Goal: Task Accomplishment & Management: Use online tool/utility

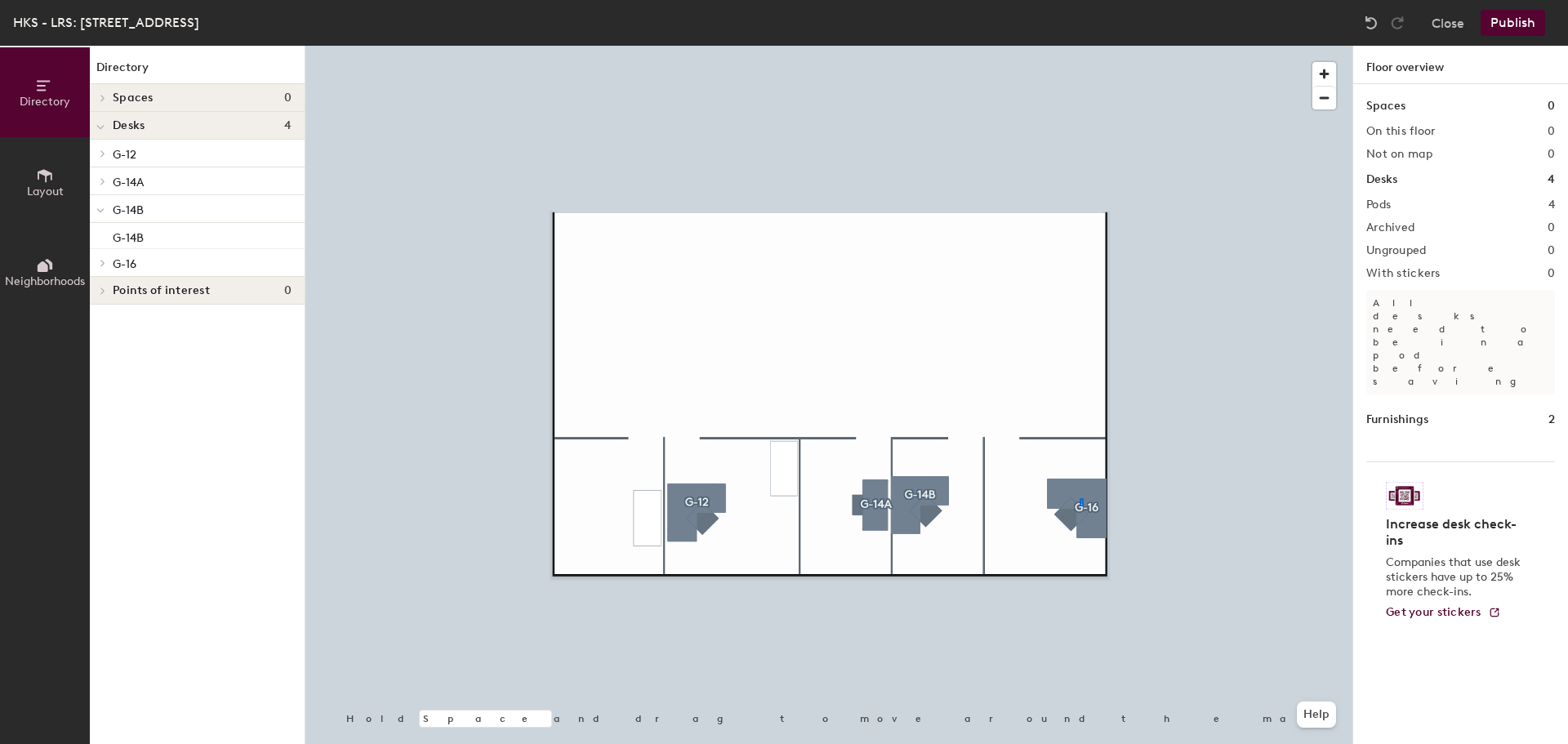
click at [1080, 46] on div at bounding box center [829, 46] width 1047 height 0
click at [1502, 25] on button "Publish" at bounding box center [1514, 23] width 64 height 26
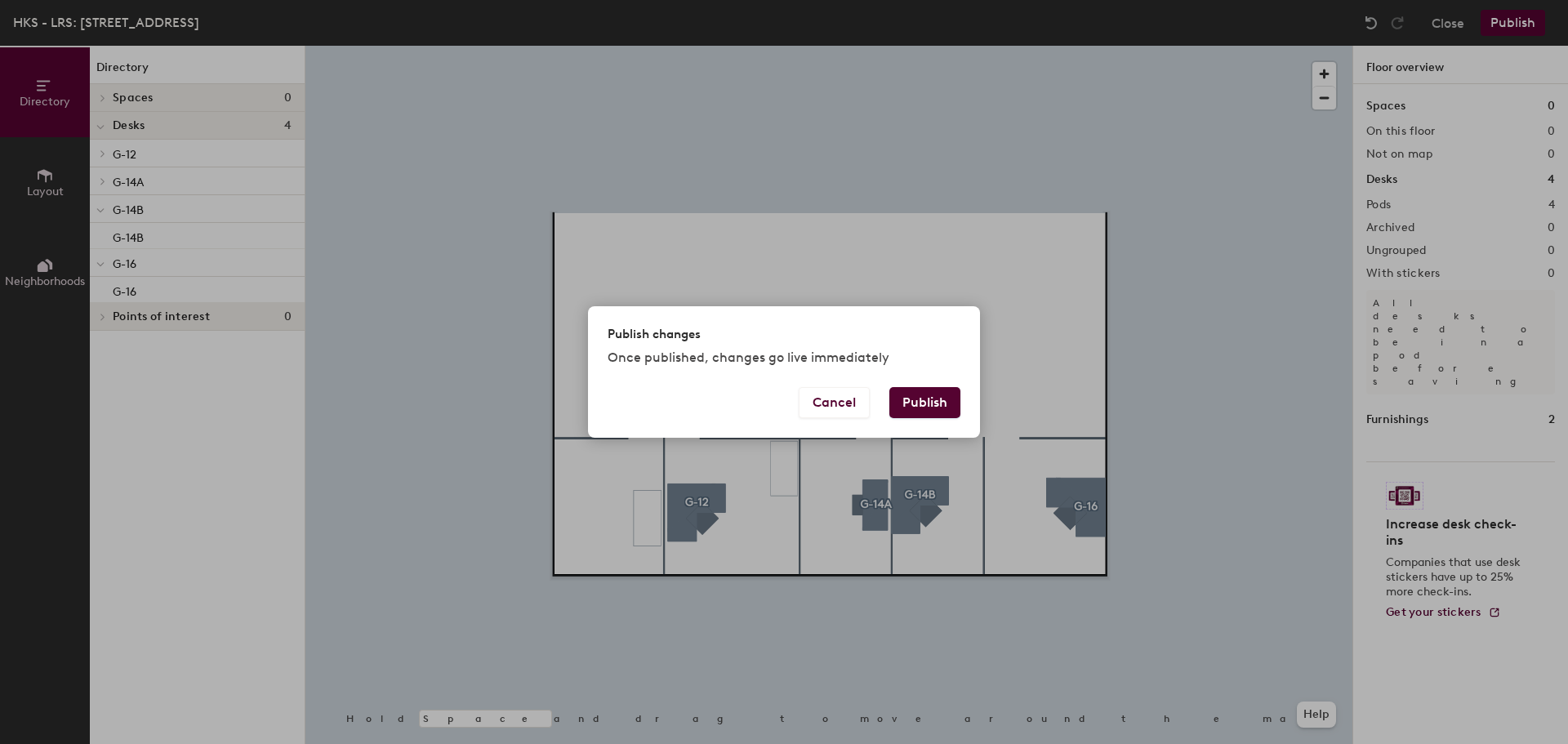
click at [915, 387] on button "Publish" at bounding box center [925, 402] width 71 height 31
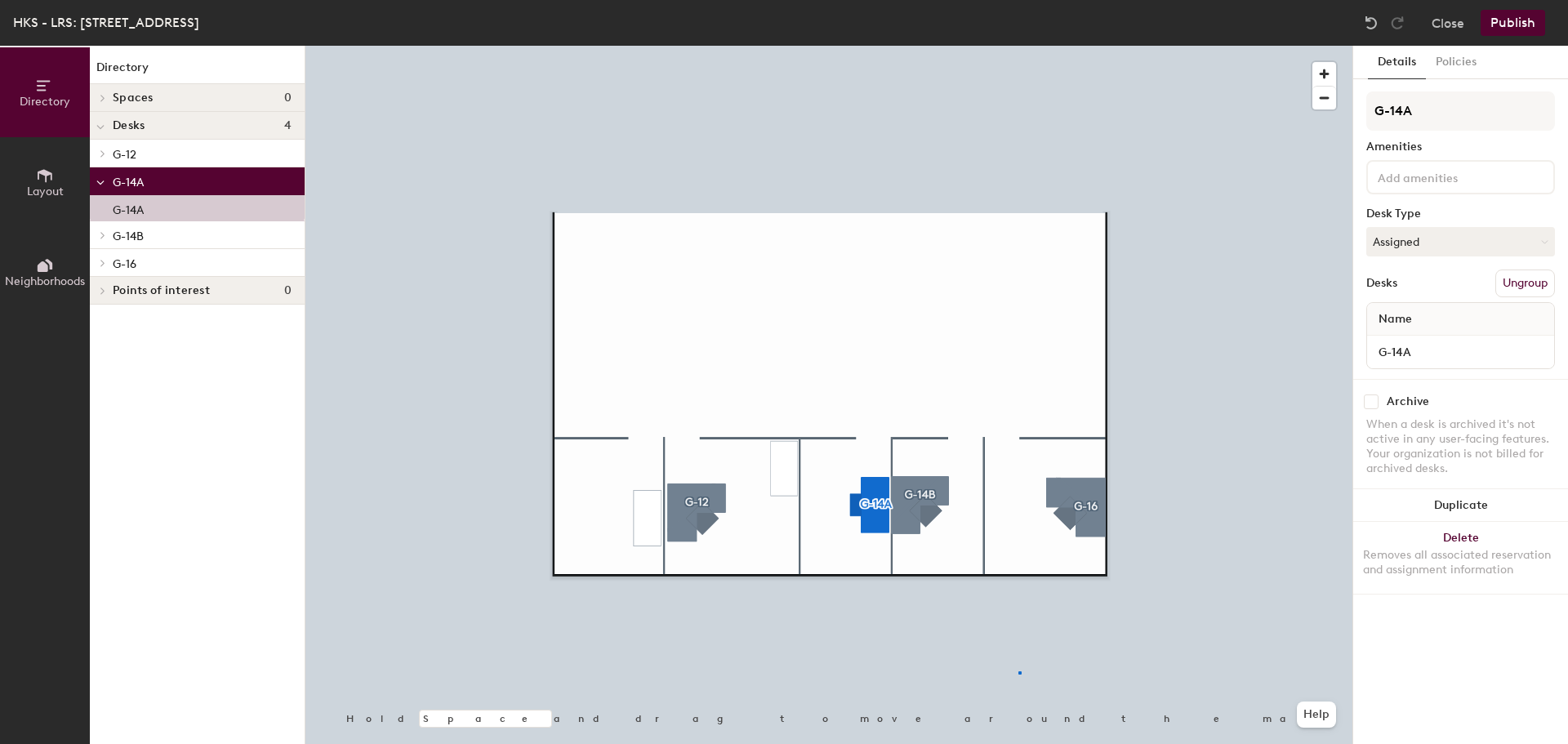
click at [1019, 46] on div at bounding box center [829, 46] width 1047 height 0
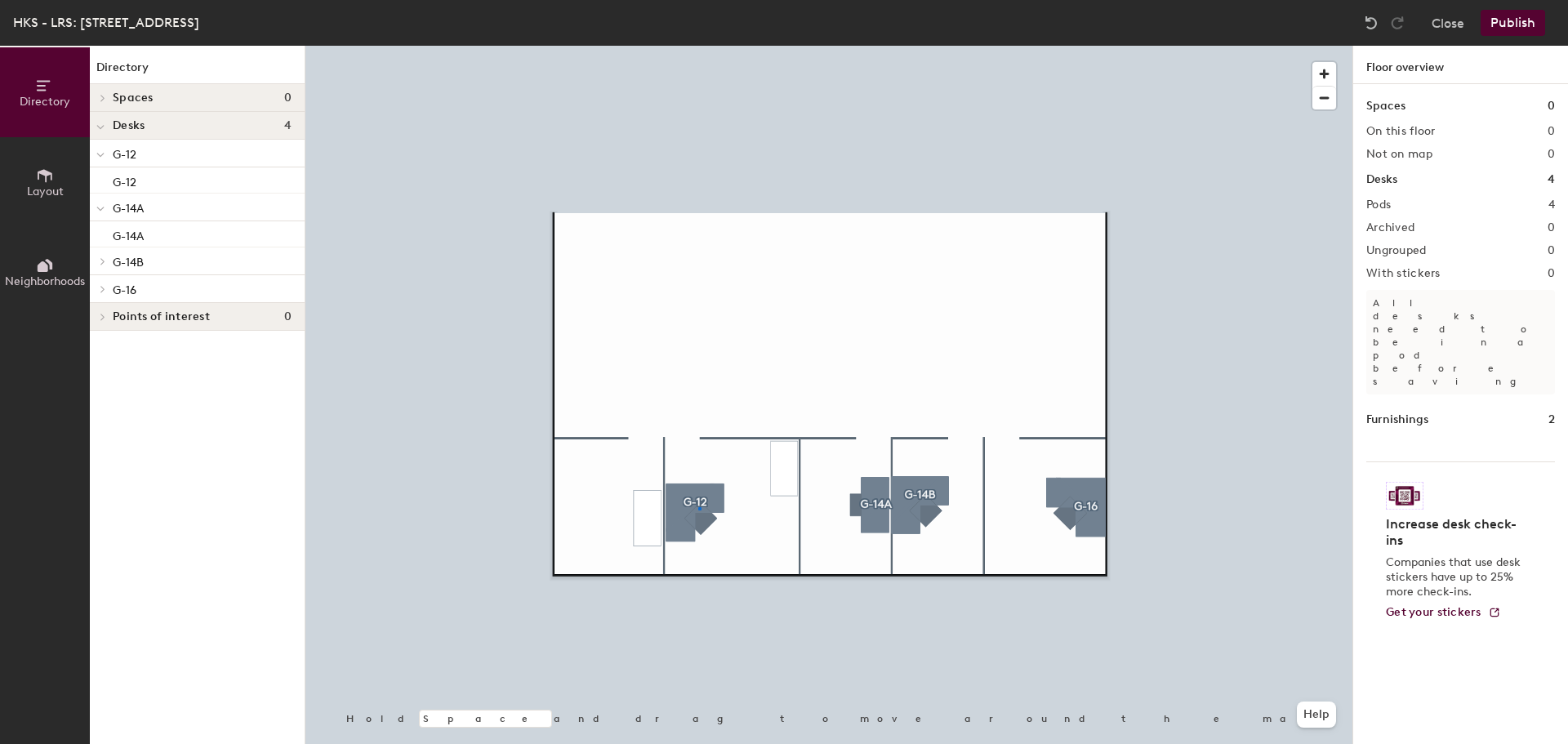
click at [700, 46] on div at bounding box center [829, 46] width 1047 height 0
click at [708, 46] on div at bounding box center [829, 46] width 1047 height 0
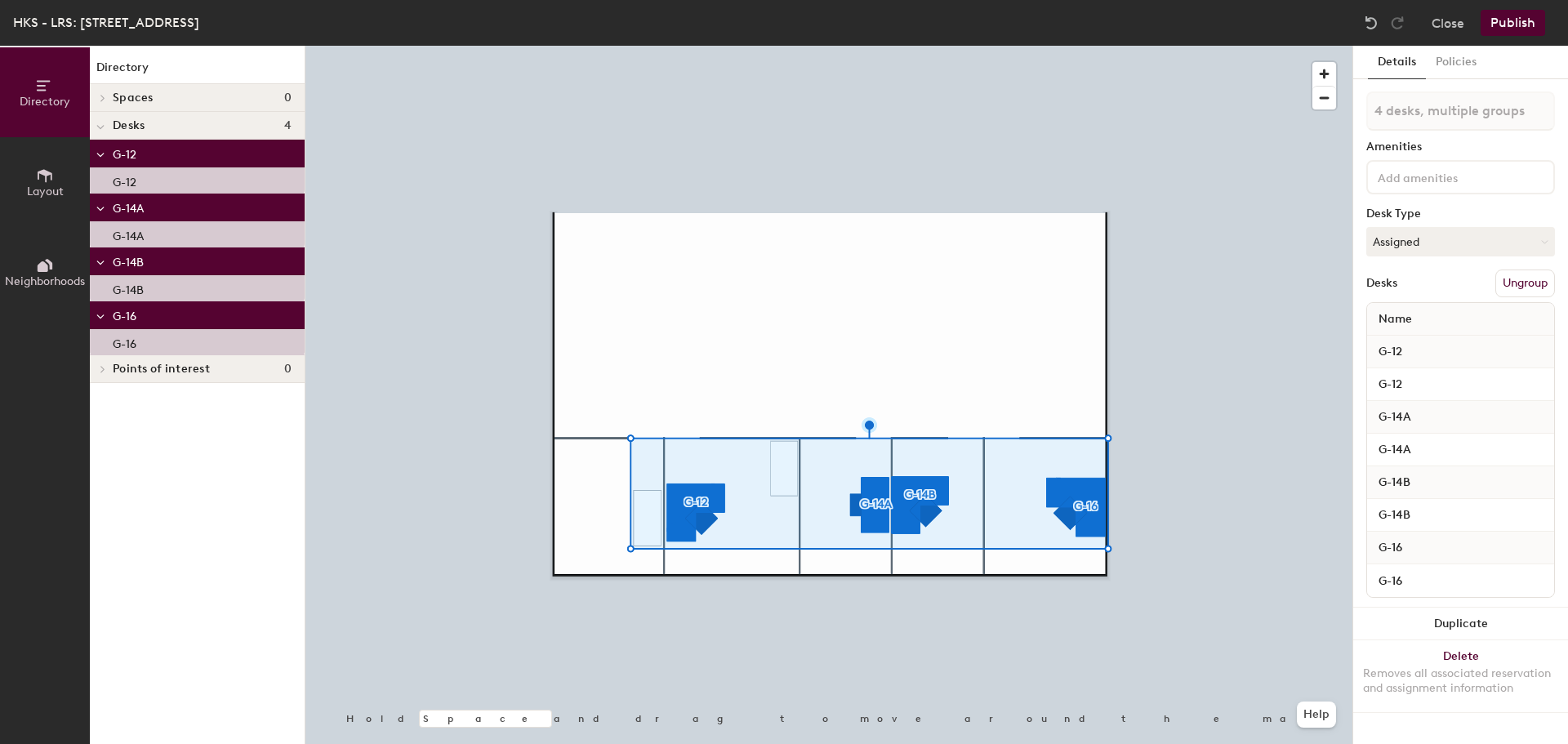
click at [1522, 287] on button "Ungroup" at bounding box center [1526, 284] width 60 height 28
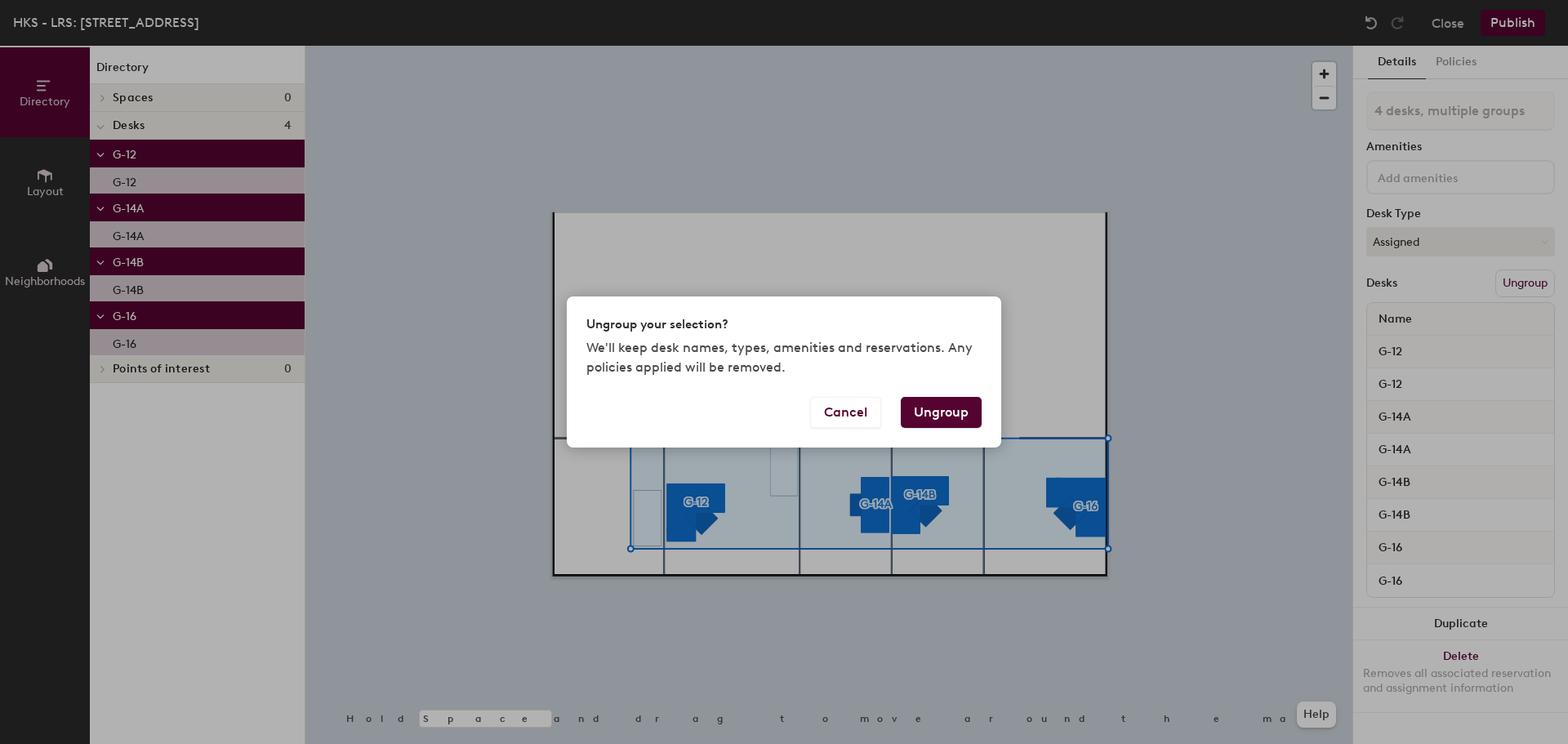
click at [927, 407] on button "Ungroup" at bounding box center [942, 413] width 81 height 31
type input "4 desks"
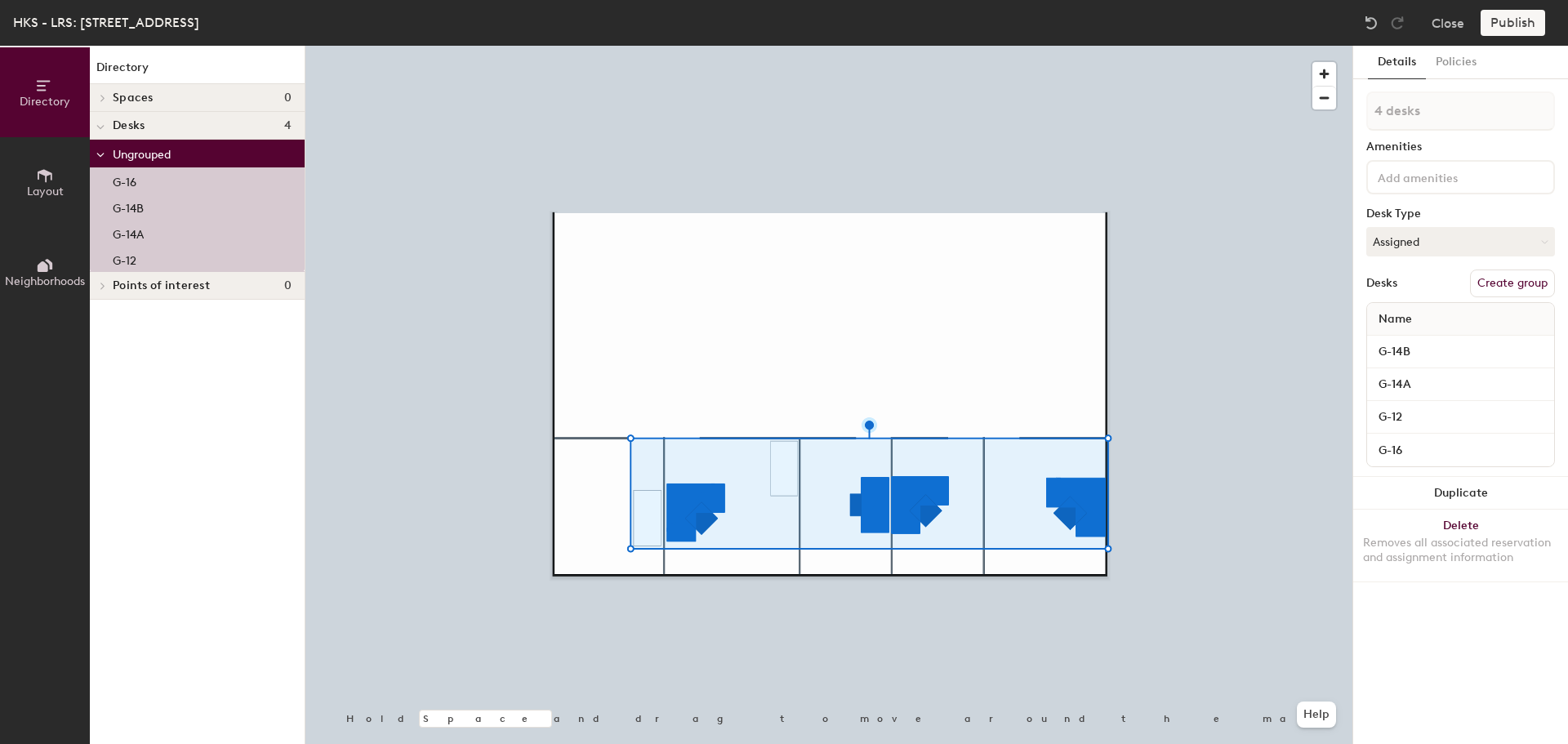
click at [1506, 275] on button "Create group" at bounding box center [1513, 284] width 85 height 28
drag, startPoint x: 1426, startPoint y: 110, endPoint x: 1334, endPoint y: 108, distance: 92.0
click at [1334, 108] on div "Directory Layout Neighborhoods Directory Spaces 0 Desks 4 Pod 1 G-12 G-14A G-14…" at bounding box center [784, 395] width 1568 height 698
type input "Front Offices"
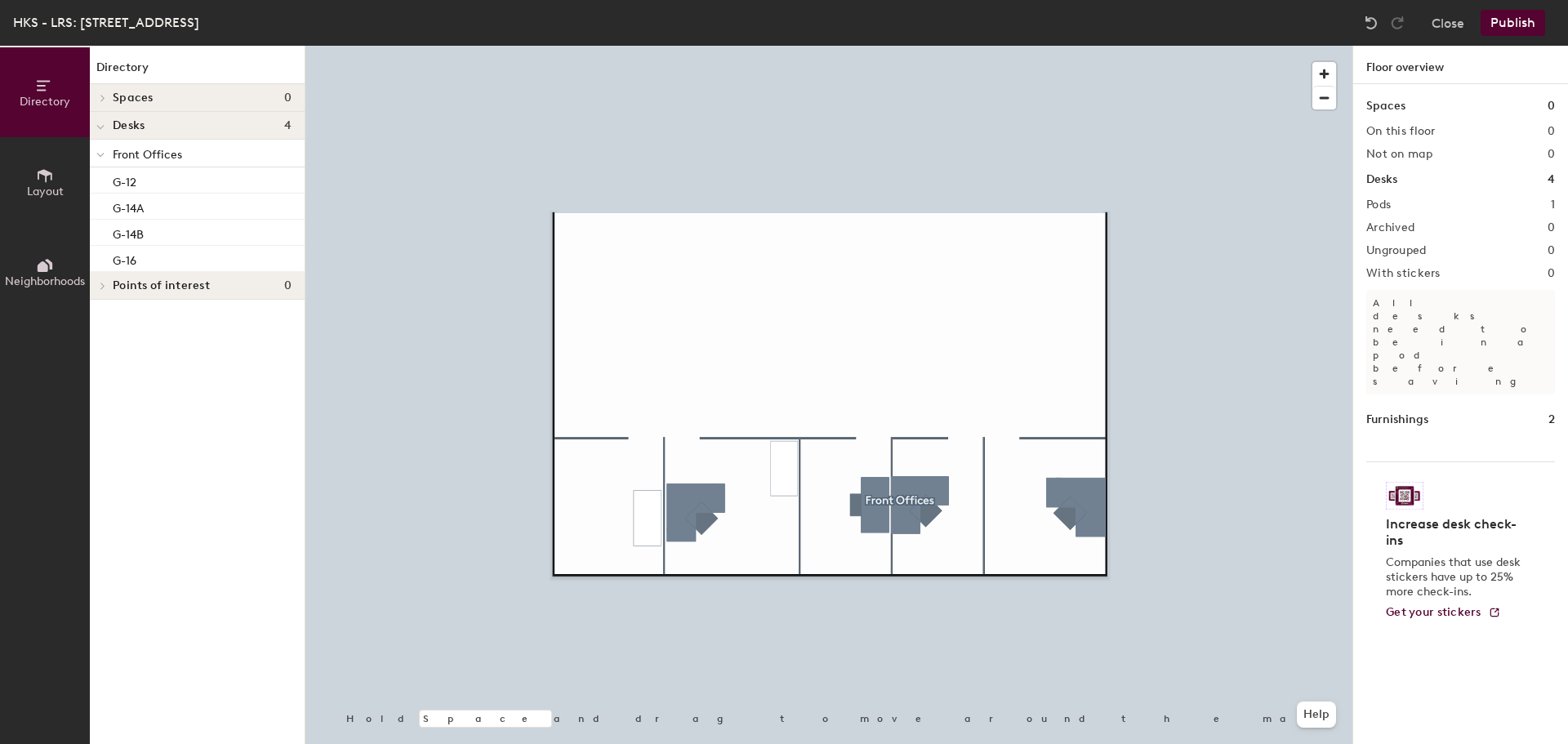
click at [1494, 13] on button "Publish" at bounding box center [1514, 23] width 64 height 26
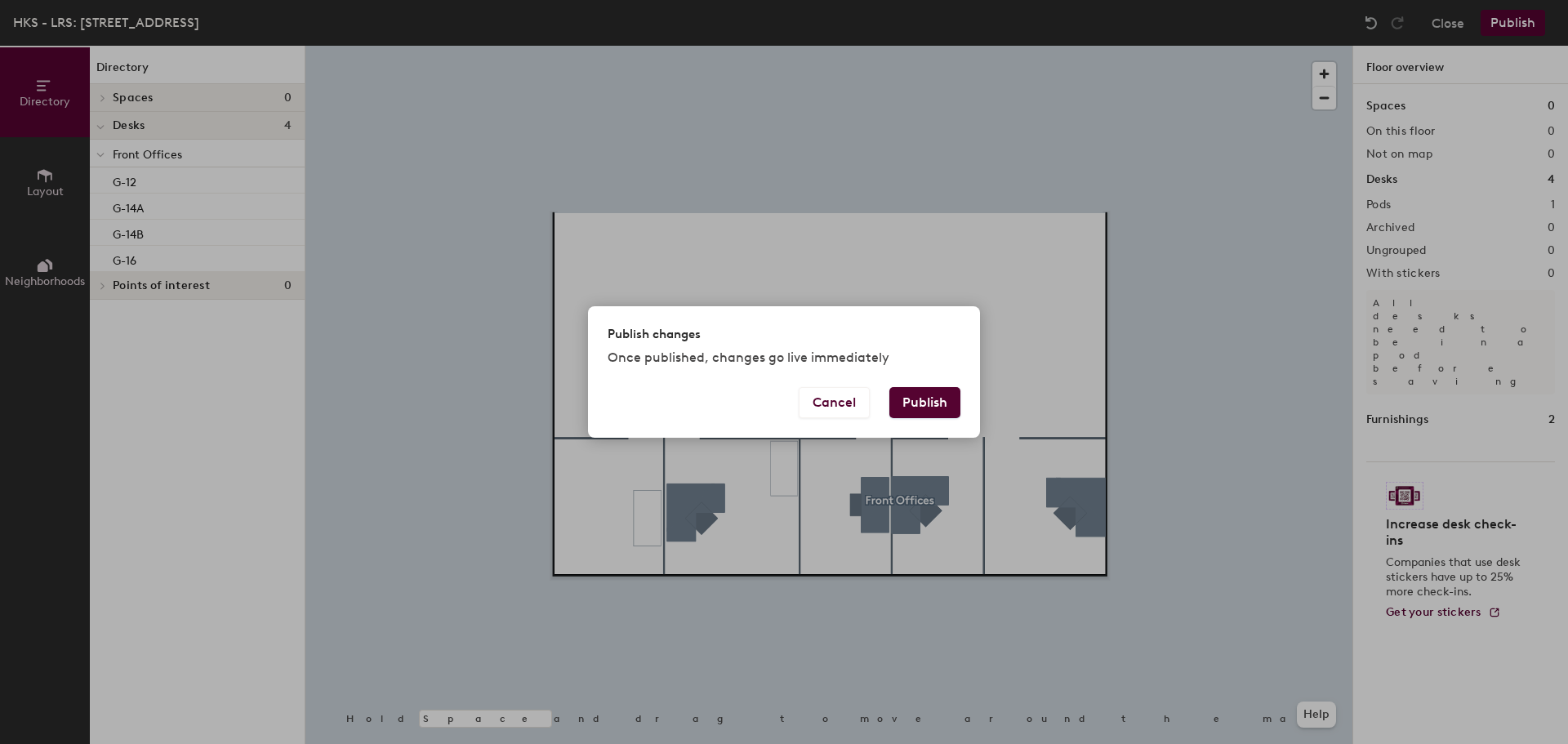
click at [930, 403] on button "Publish" at bounding box center [925, 402] width 71 height 31
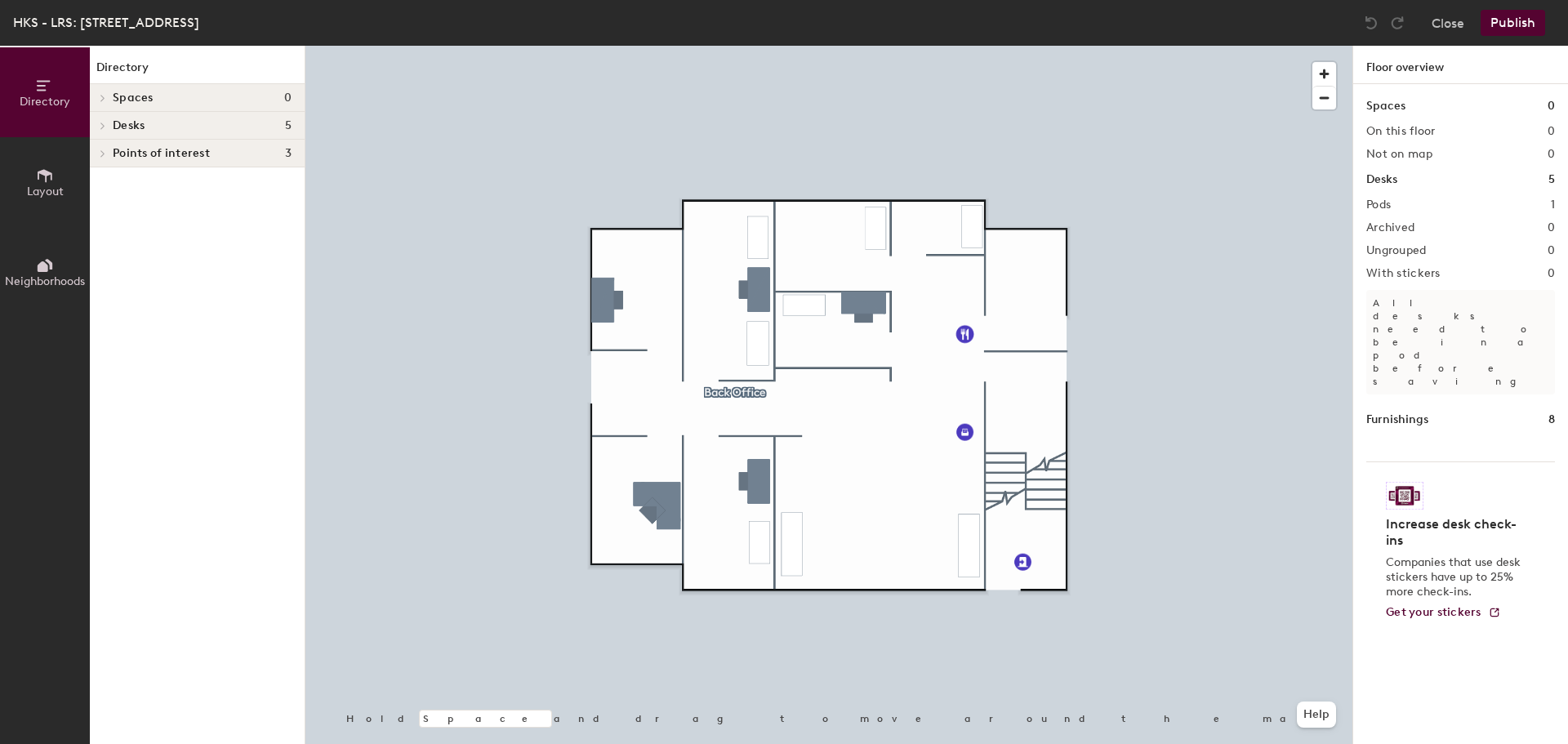
click at [120, 129] on span "Desks" at bounding box center [128, 125] width 32 height 13
click at [111, 97] on div "Spaces 0" at bounding box center [197, 98] width 215 height 28
click at [100, 148] on div at bounding box center [100, 153] width 21 height 27
click at [105, 126] on div at bounding box center [100, 124] width 21 height 27
click at [104, 126] on icon at bounding box center [103, 125] width 4 height 6
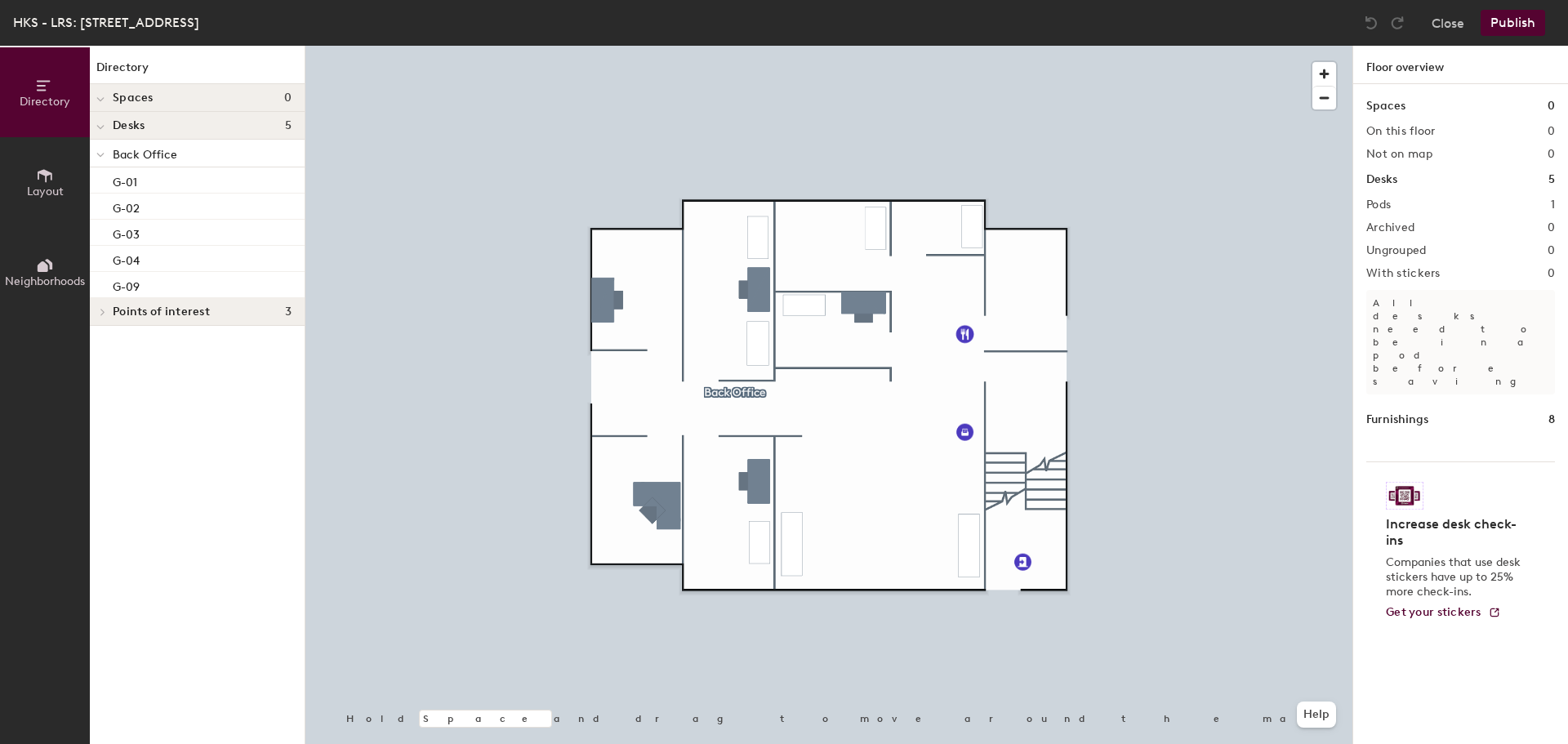
drag, startPoint x: 41, startPoint y: 227, endPoint x: 43, endPoint y: 184, distance: 43.0
click at [41, 227] on div "Directory Layout Neighborhoods" at bounding box center [45, 395] width 90 height 698
click at [44, 177] on icon at bounding box center [45, 176] width 18 height 18
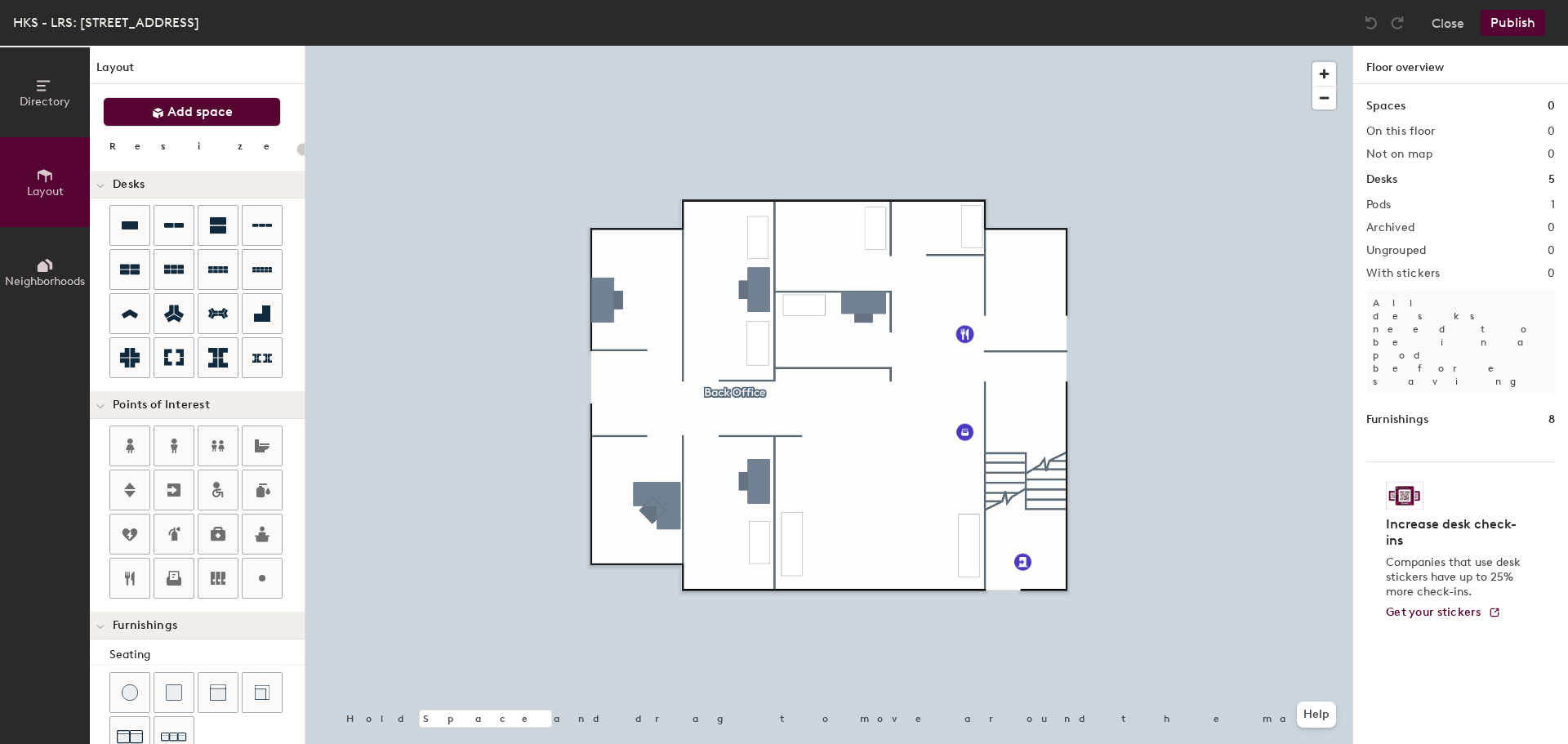
click at [184, 108] on span "Add space" at bounding box center [200, 112] width 65 height 17
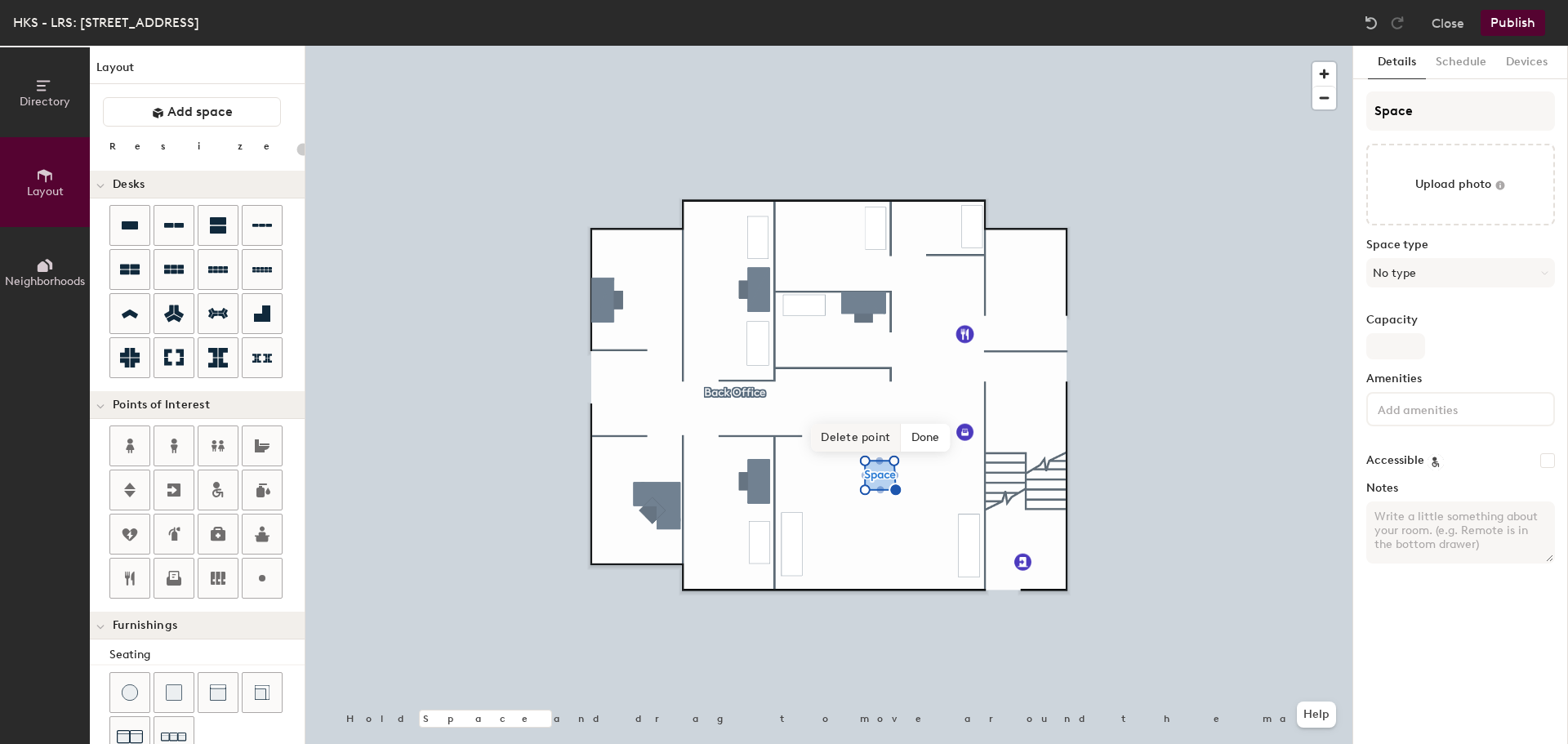
click at [874, 442] on span "Delete point" at bounding box center [856, 437] width 90 height 28
click at [893, 435] on span "Remove" at bounding box center [900, 437] width 65 height 28
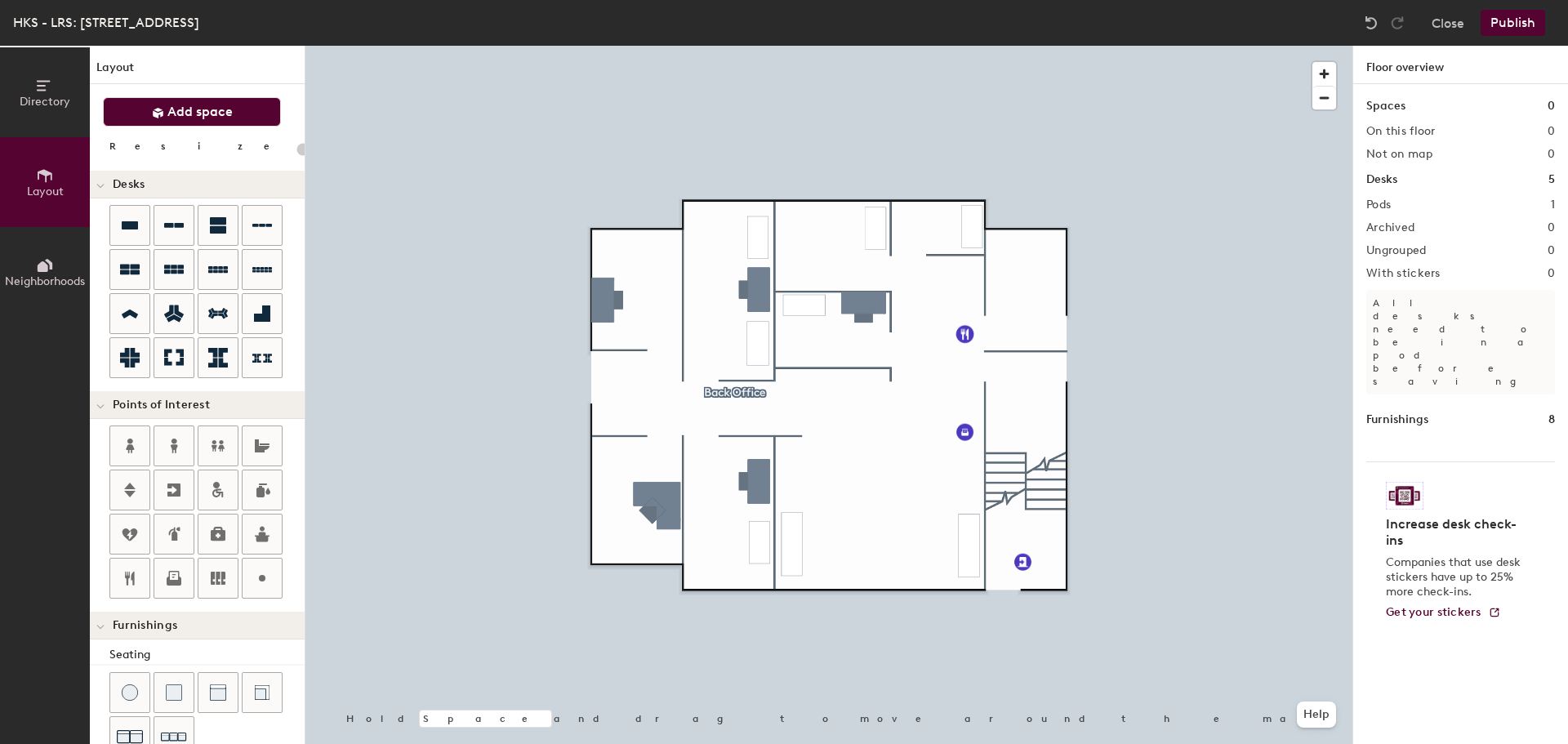
click at [186, 111] on span "Add space" at bounding box center [200, 112] width 65 height 17
click at [157, 118] on icon at bounding box center [158, 112] width 12 height 12
click at [197, 113] on span "Add space" at bounding box center [200, 112] width 65 height 17
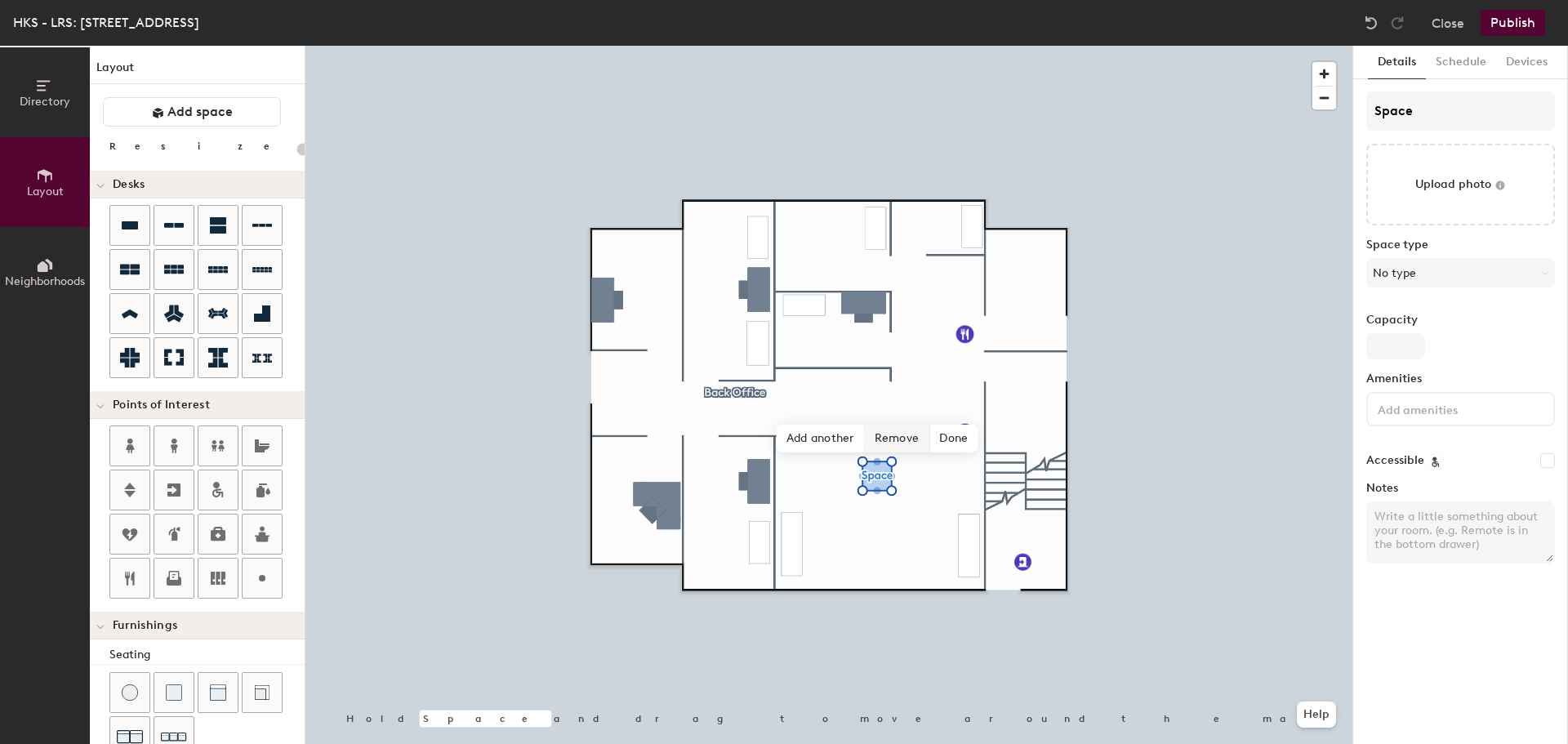
click at [878, 440] on div "Hold Space and drag to move around the map. Help Add another Remove Done" at bounding box center [829, 395] width 1047 height 698
click at [920, 431] on icon at bounding box center [919, 426] width 13 height 13
click at [921, 429] on icon at bounding box center [919, 426] width 13 height 13
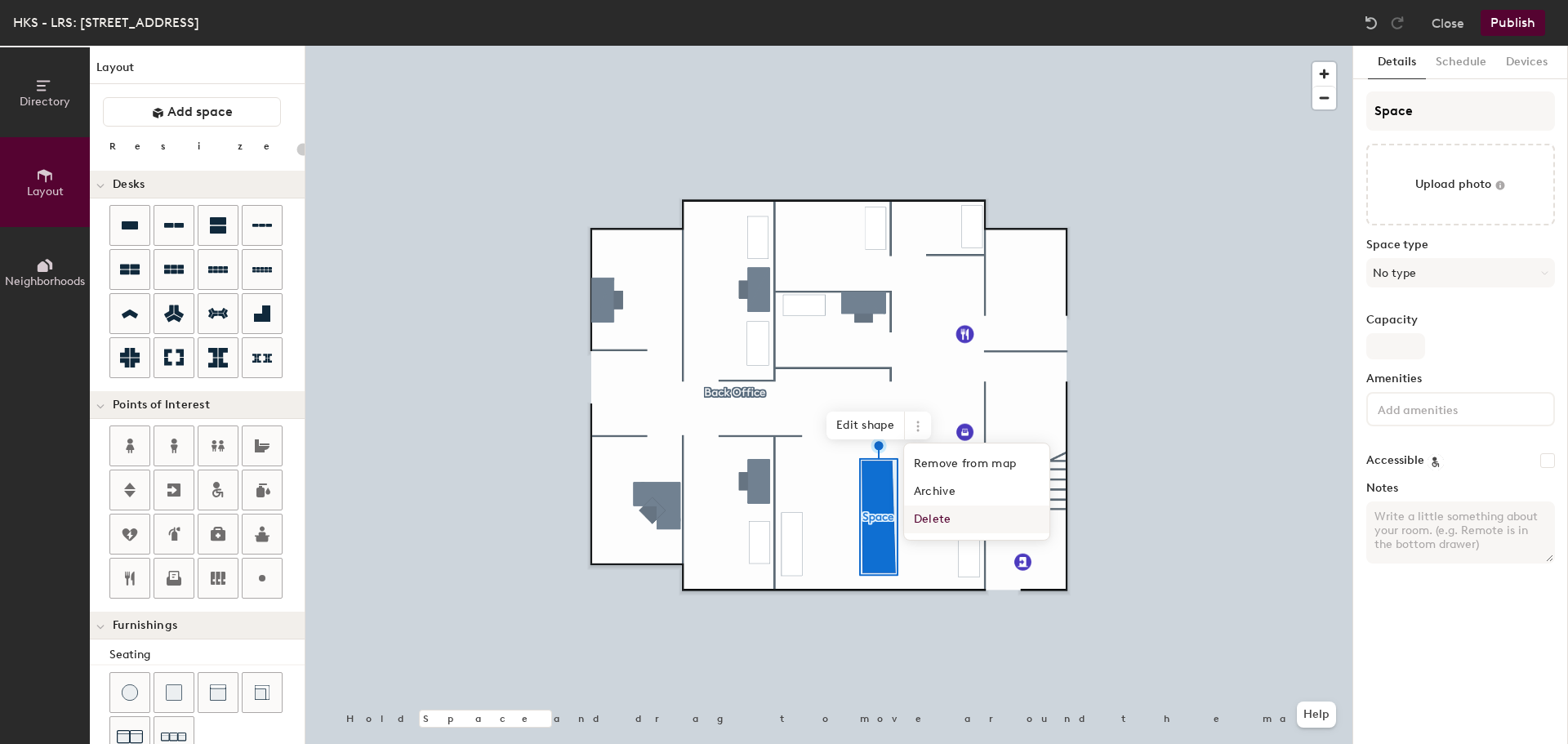
click at [943, 517] on span "Delete" at bounding box center [977, 519] width 146 height 28
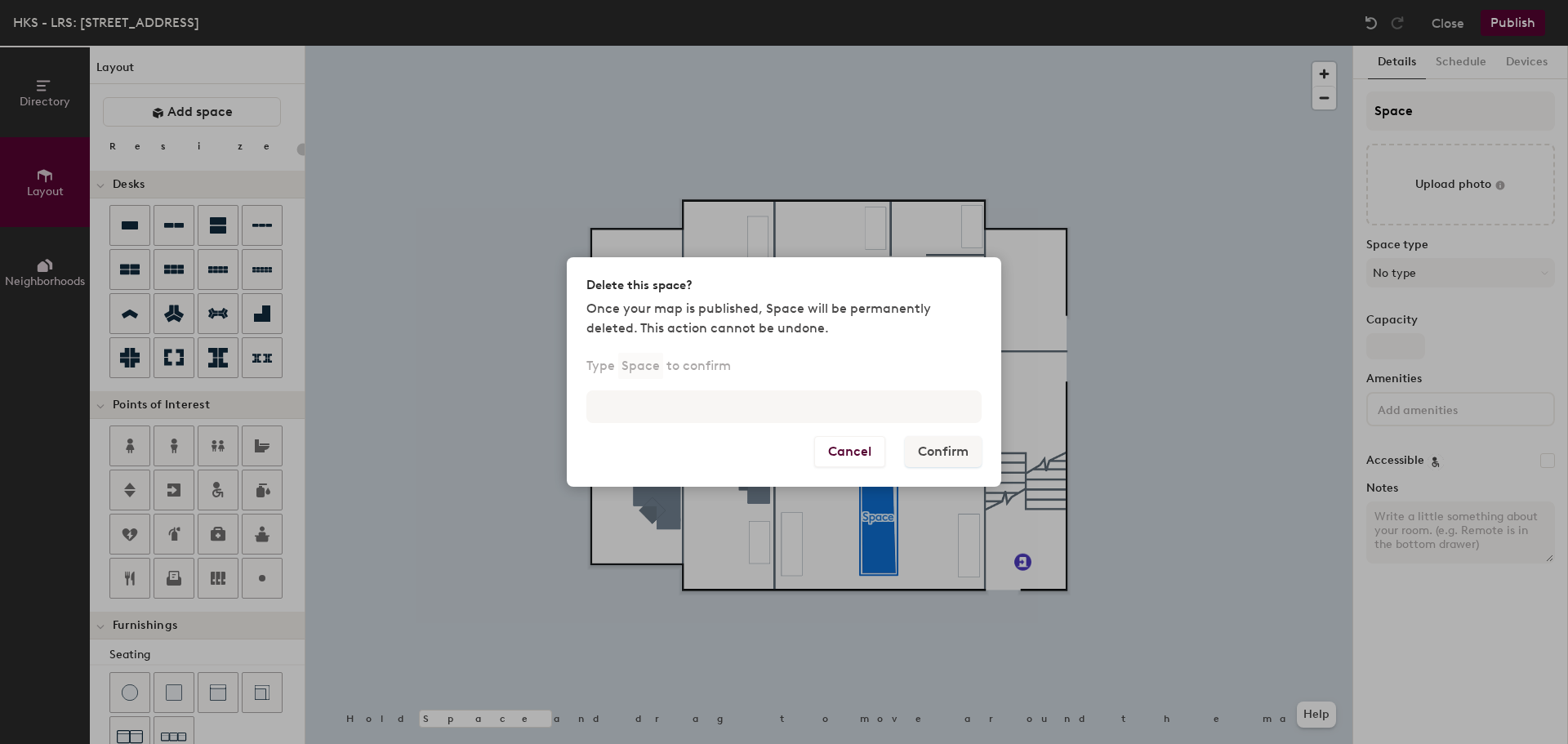
click at [952, 334] on p "Once your map is published, Space will be permanently deleted. This action cann…" at bounding box center [784, 319] width 395 height 40
click at [859, 458] on button "Cancel" at bounding box center [849, 451] width 71 height 31
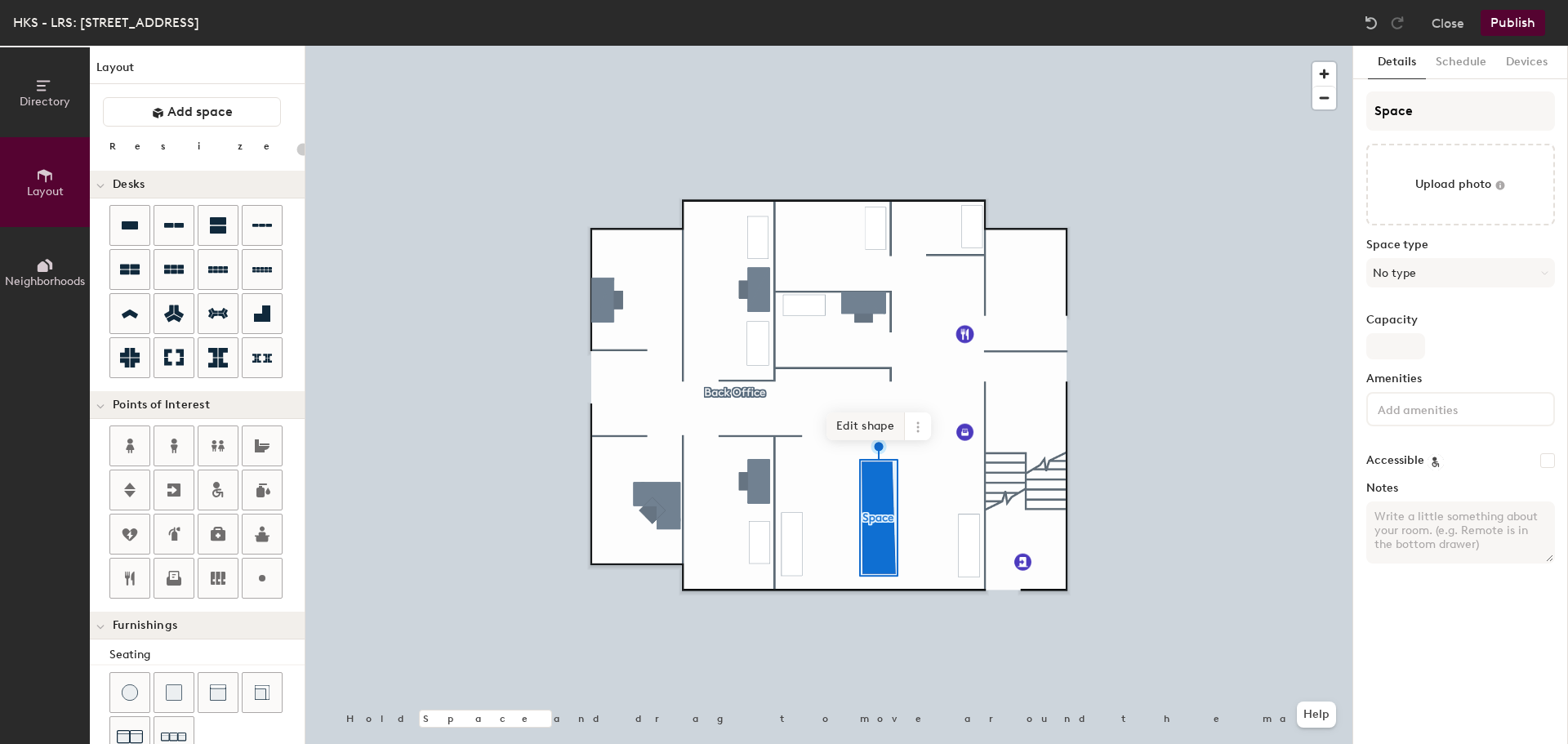
click at [871, 422] on span "Edit shape" at bounding box center [865, 426] width 78 height 28
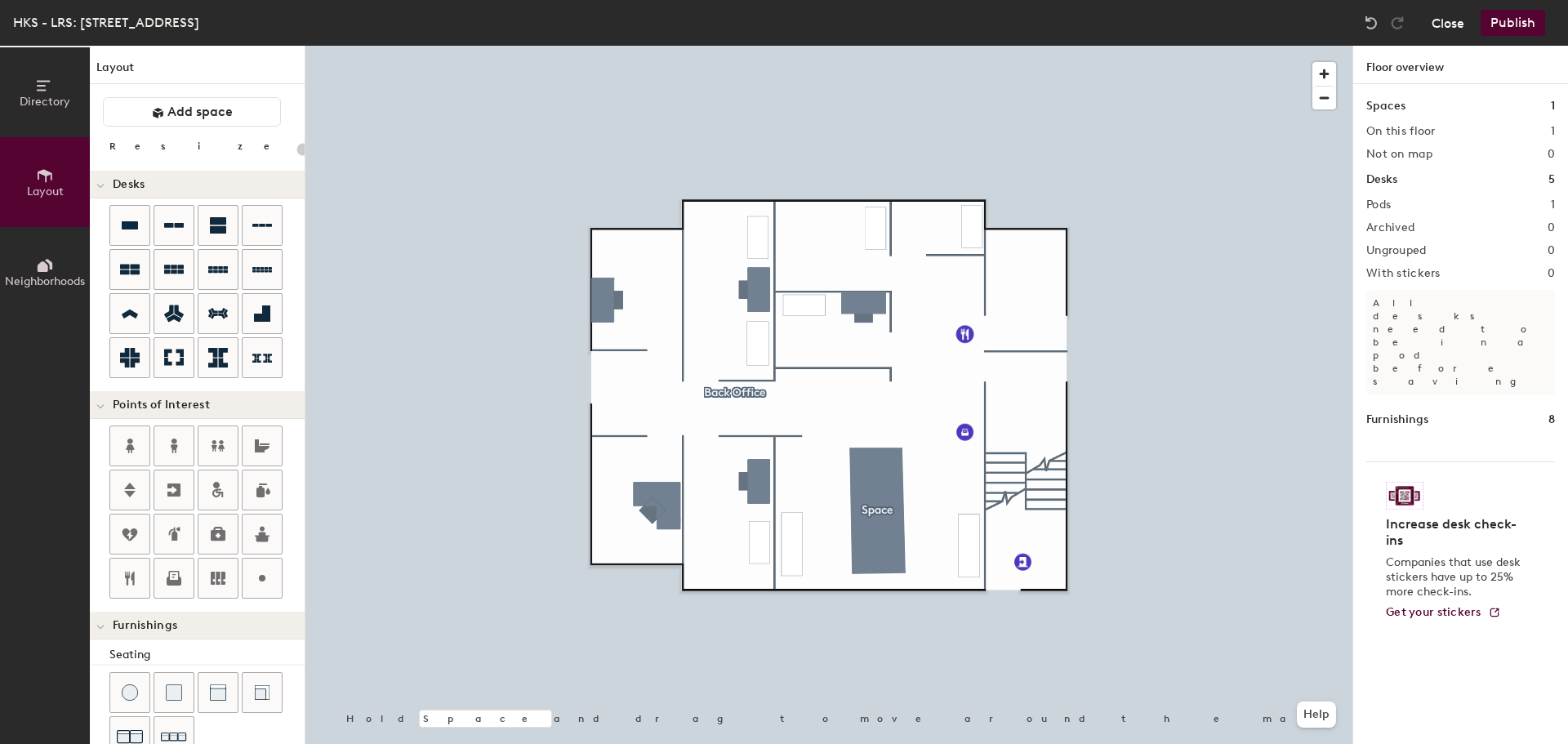
click at [1447, 23] on button "Close" at bounding box center [1447, 23] width 32 height 26
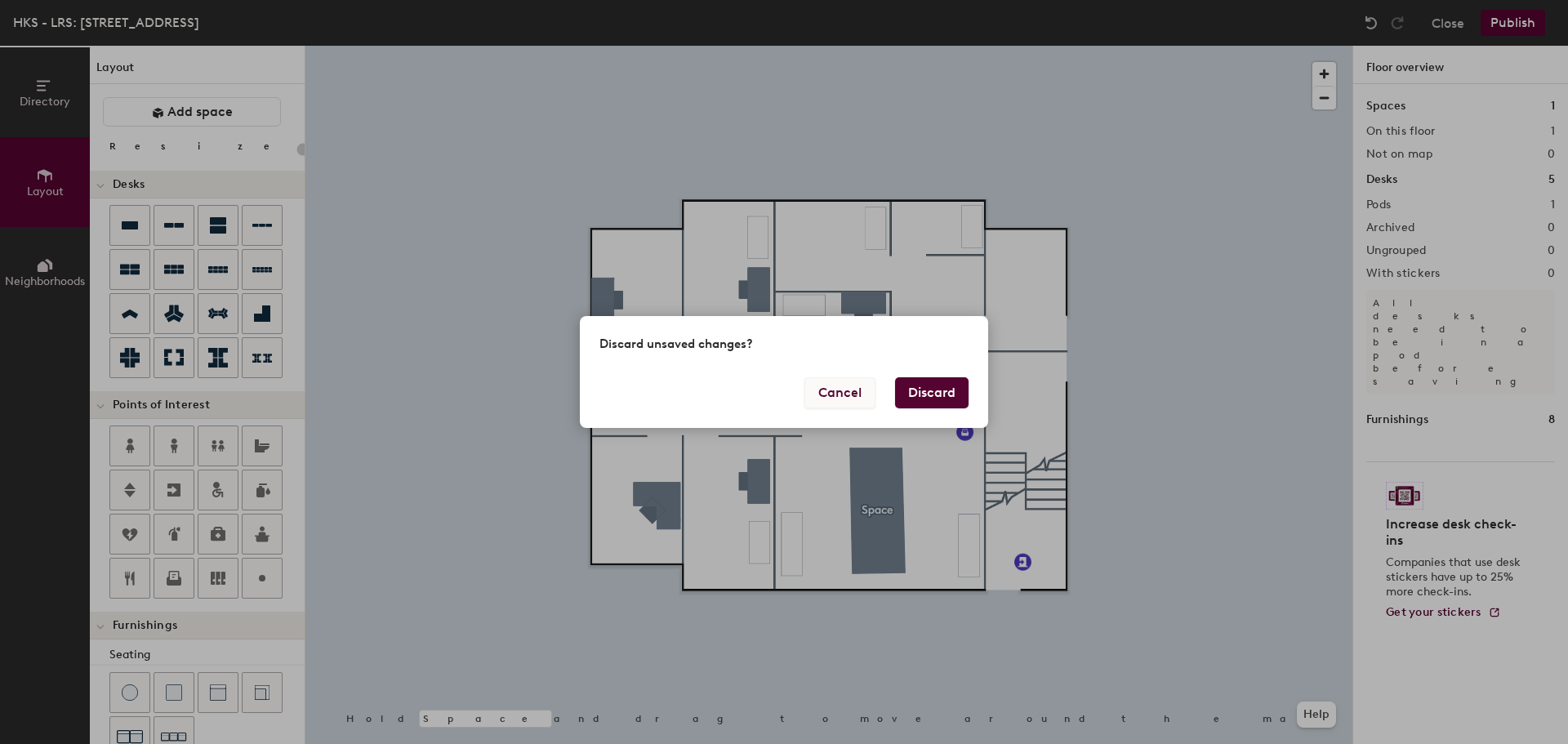
click at [848, 398] on button "Cancel" at bounding box center [839, 393] width 71 height 31
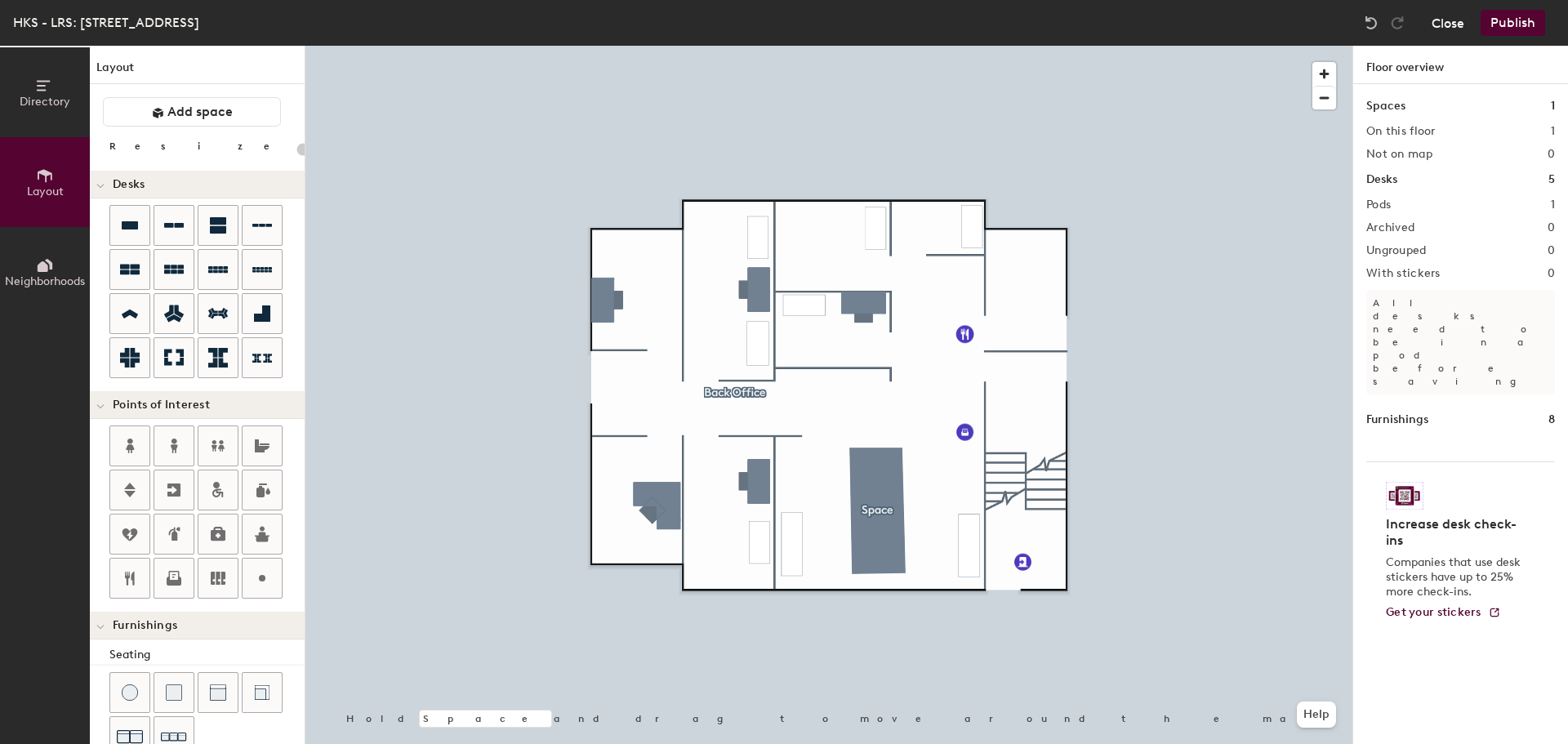
click at [1440, 32] on button "Close" at bounding box center [1447, 23] width 32 height 26
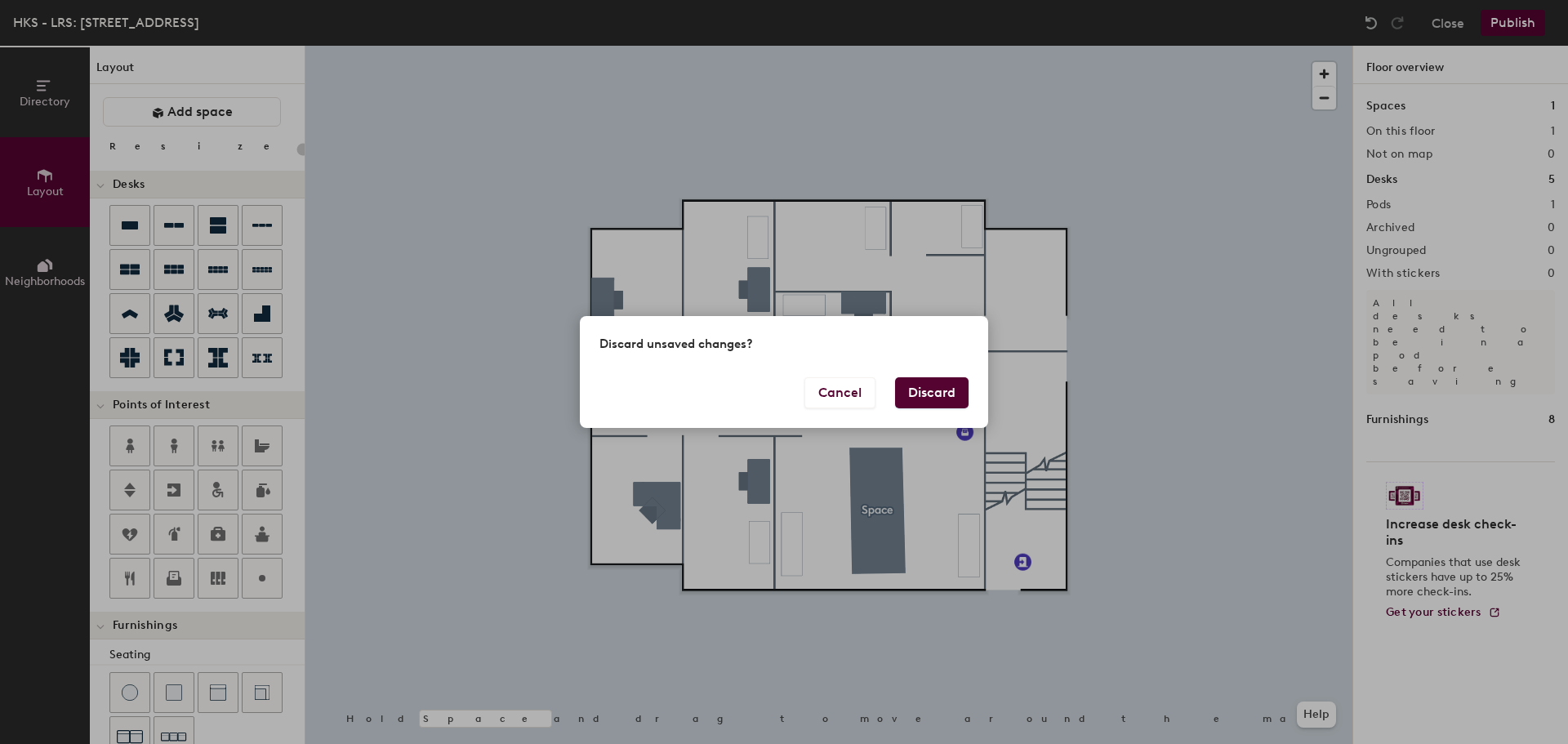
click at [948, 389] on button "Discard" at bounding box center [932, 393] width 74 height 31
type input "20"
